Goal: Task Accomplishment & Management: Use online tool/utility

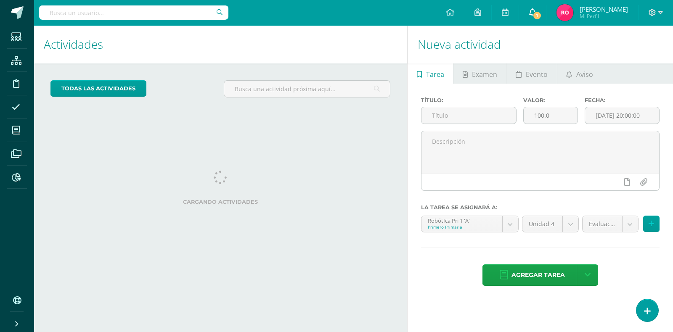
click at [546, 7] on link "1" at bounding box center [532, 12] width 27 height 25
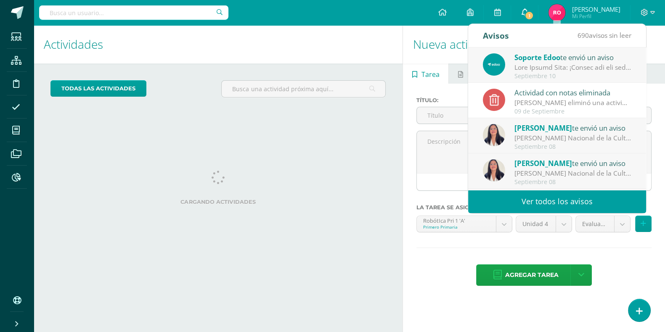
click at [565, 7] on link "Rolando Mi Perfil" at bounding box center [585, 12] width 92 height 25
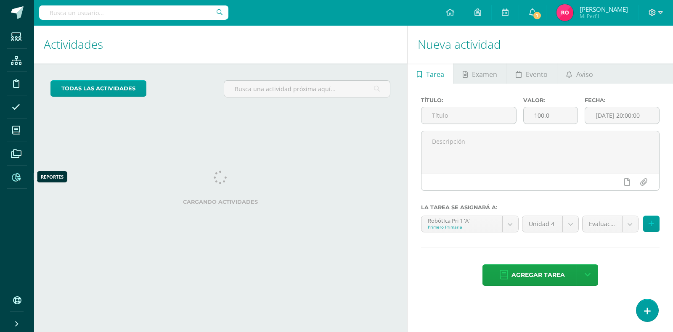
click at [16, 177] on icon at bounding box center [16, 177] width 9 height 8
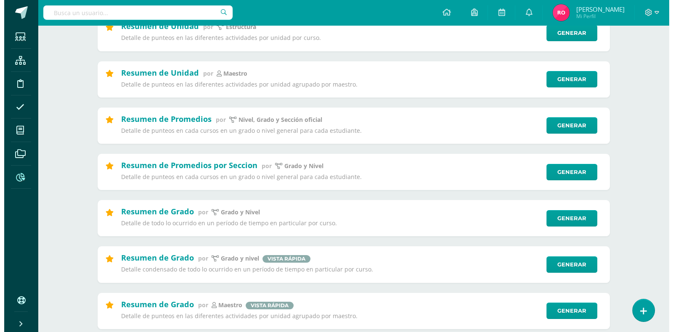
scroll to position [124, 0]
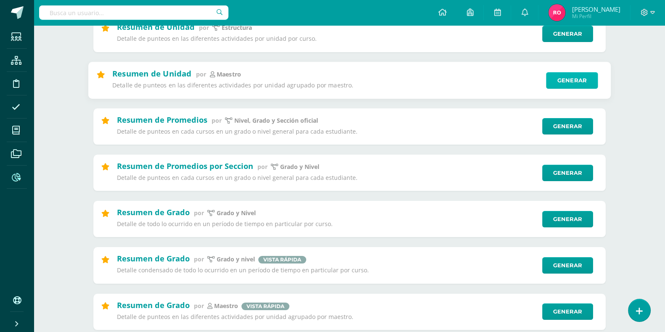
click at [565, 79] on link "Generar" at bounding box center [572, 80] width 52 height 17
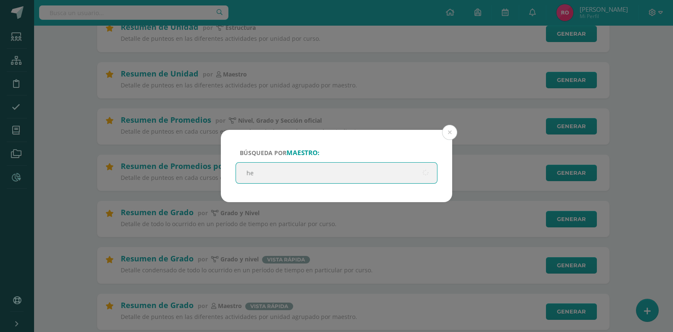
type input "hei"
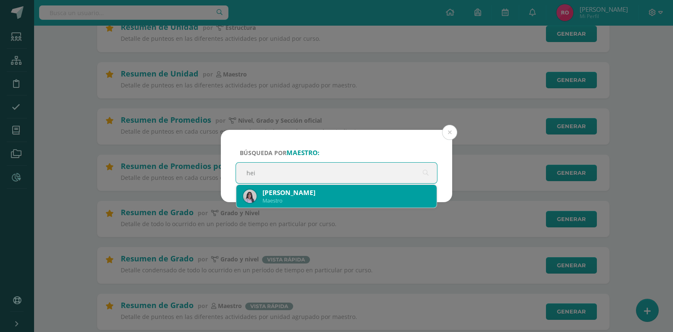
click at [327, 196] on div "[PERSON_NAME]" at bounding box center [346, 192] width 167 height 9
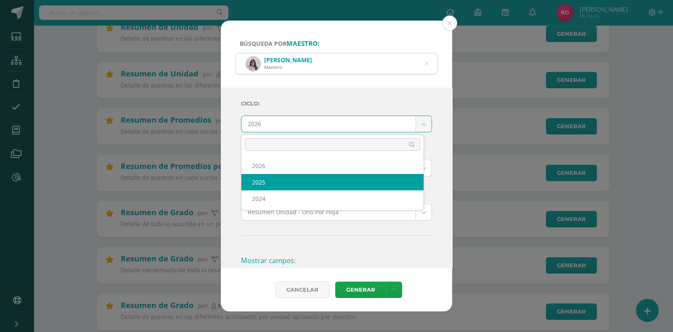
select select "3"
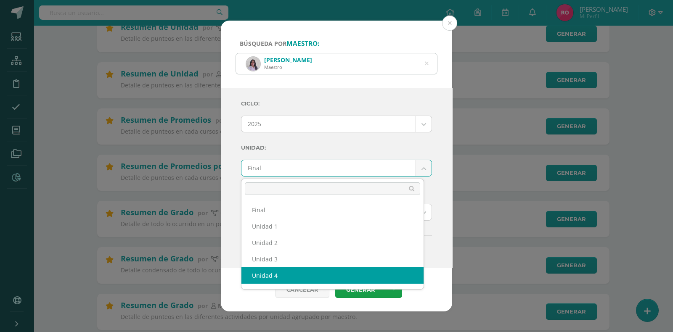
select select "Unidad 4"
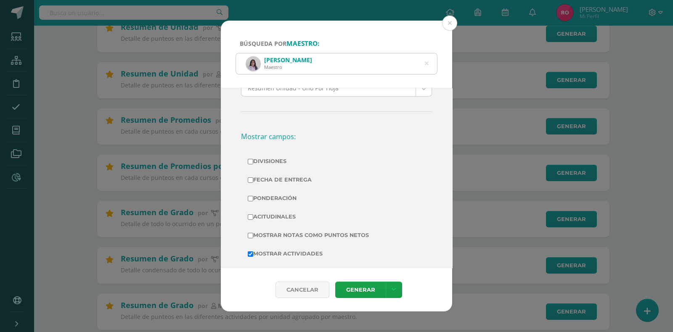
click at [248, 234] on input "Mostrar Notas Como Puntos Netos" at bounding box center [250, 235] width 5 height 5
checkbox input "true"
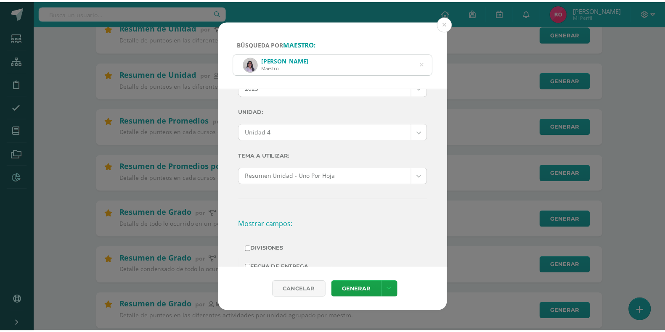
scroll to position [38, 0]
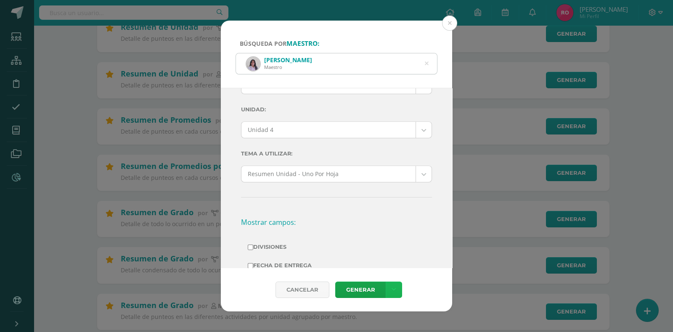
click at [395, 297] on link at bounding box center [394, 290] width 16 height 16
click at [402, 236] on link "Descargar como HTML" at bounding box center [394, 235] width 90 height 13
click at [448, 24] on button at bounding box center [449, 23] width 15 height 15
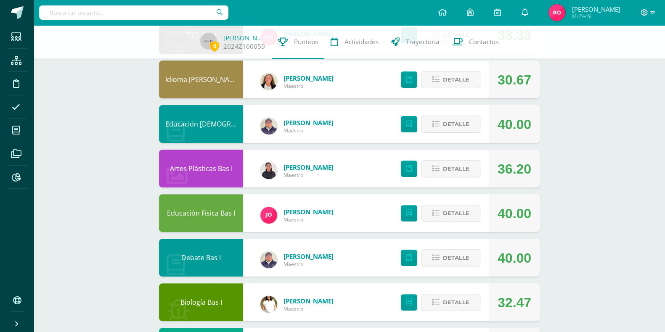
scroll to position [435, 0]
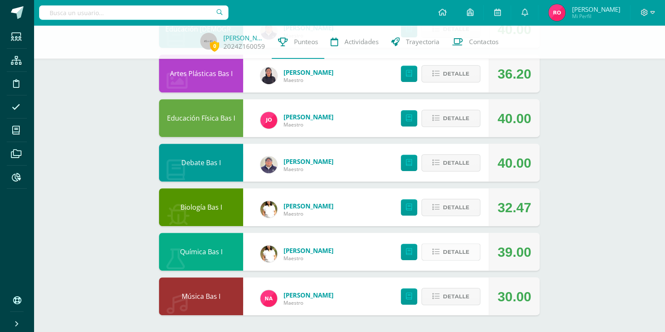
click at [459, 254] on span "Detalle" at bounding box center [456, 252] width 27 height 16
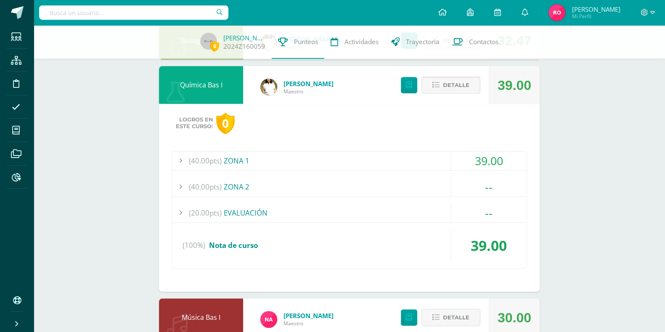
scroll to position [602, 0]
click at [183, 161] on div at bounding box center [180, 160] width 17 height 19
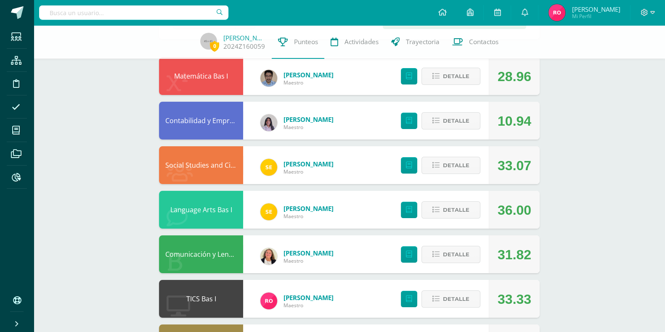
scroll to position [0, 0]
